Goal: Information Seeking & Learning: Learn about a topic

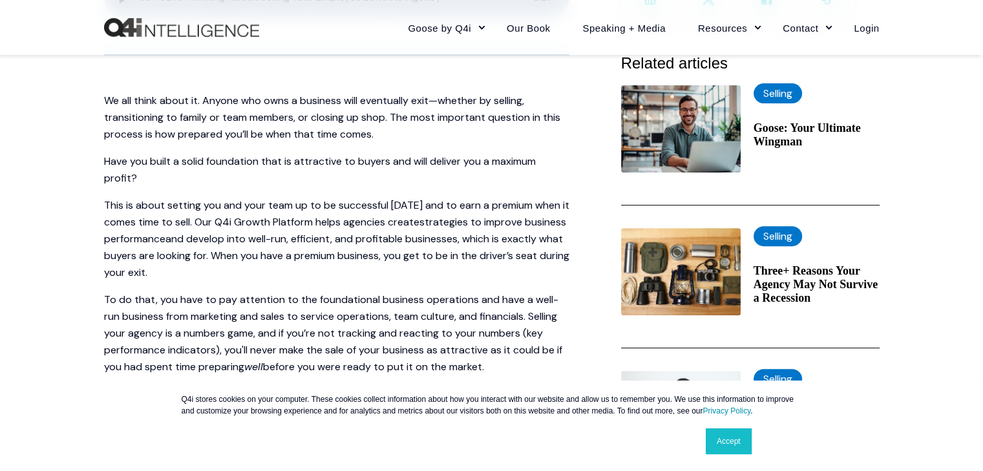
scroll to position [421, 0]
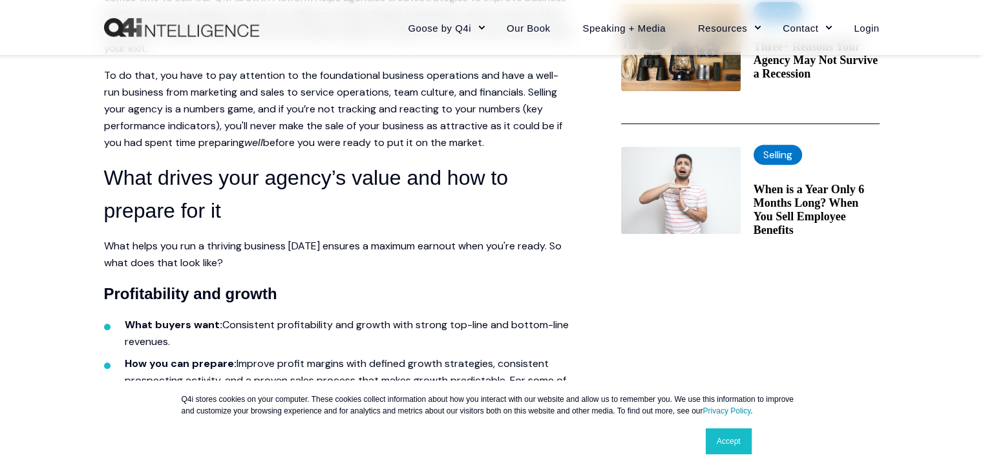
scroll to position [845, 0]
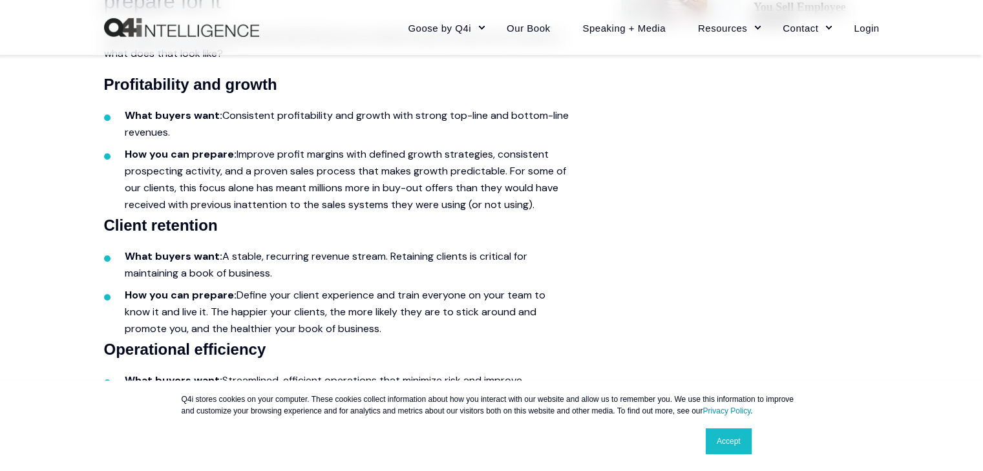
click at [719, 431] on link "Accept" at bounding box center [729, 441] width 46 height 26
